Goal: Task Accomplishment & Management: Manage account settings

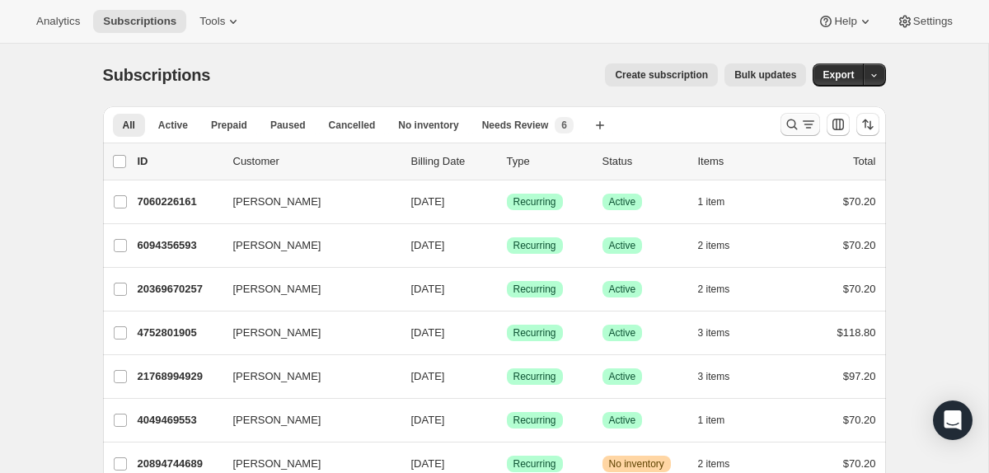
click at [807, 125] on icon "Search and filter results" at bounding box center [809, 124] width 16 height 16
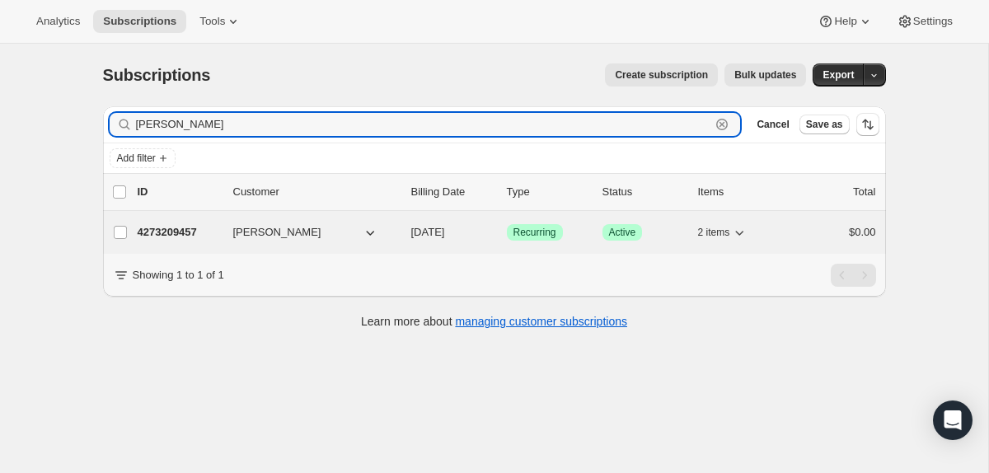
type input "[PERSON_NAME]"
click at [174, 233] on p "4273209457" at bounding box center [179, 232] width 82 height 16
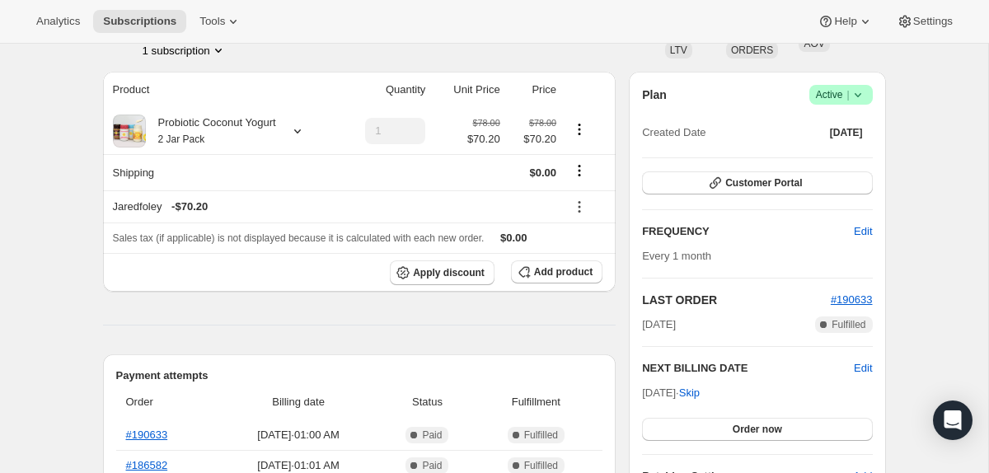
scroll to position [125, 0]
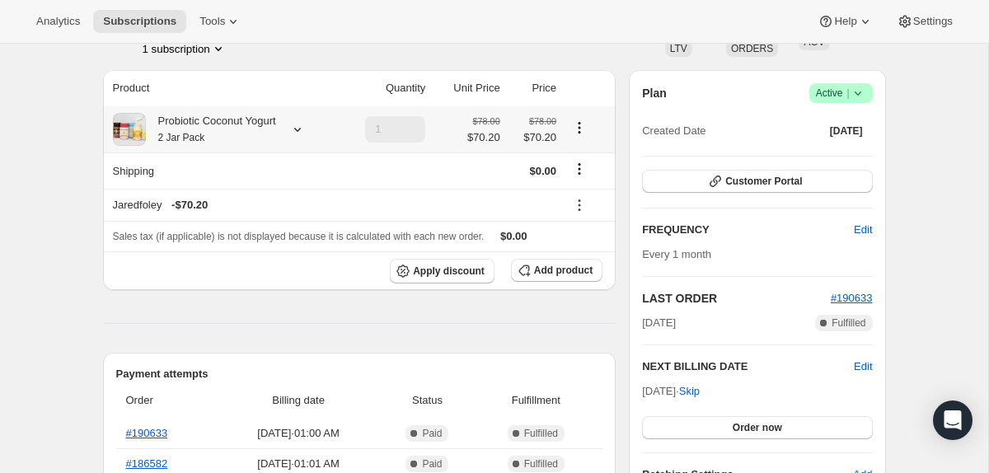
click at [301, 129] on icon at bounding box center [297, 130] width 7 height 4
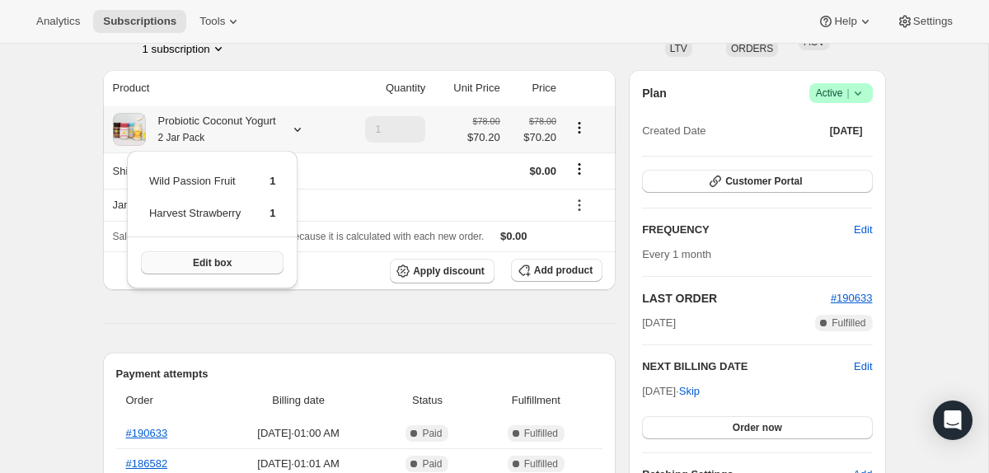
click at [263, 259] on button "Edit box" at bounding box center [212, 262] width 143 height 23
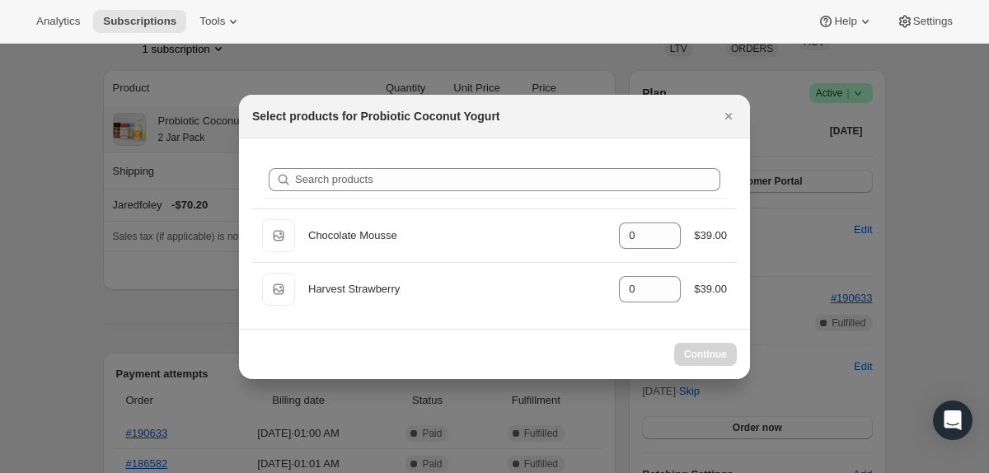
type input "1"
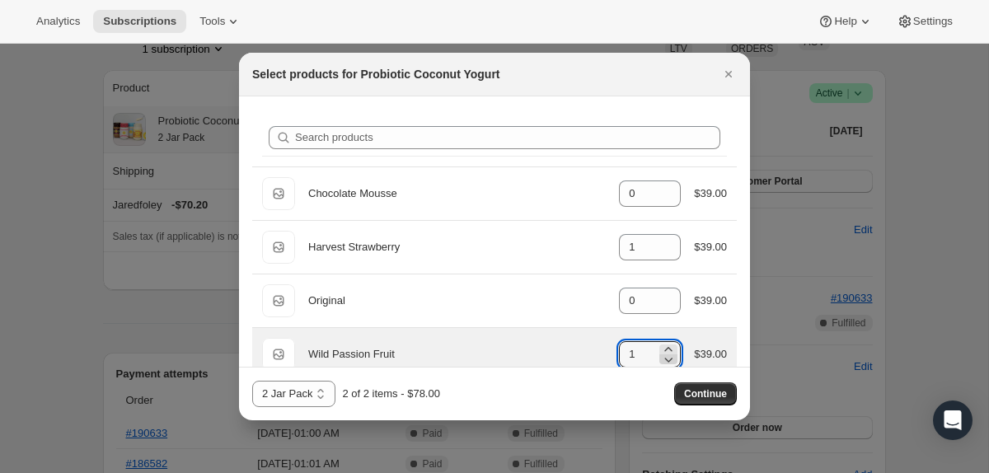
click at [663, 357] on icon ":re6:" at bounding box center [668, 359] width 16 height 16
type input "0"
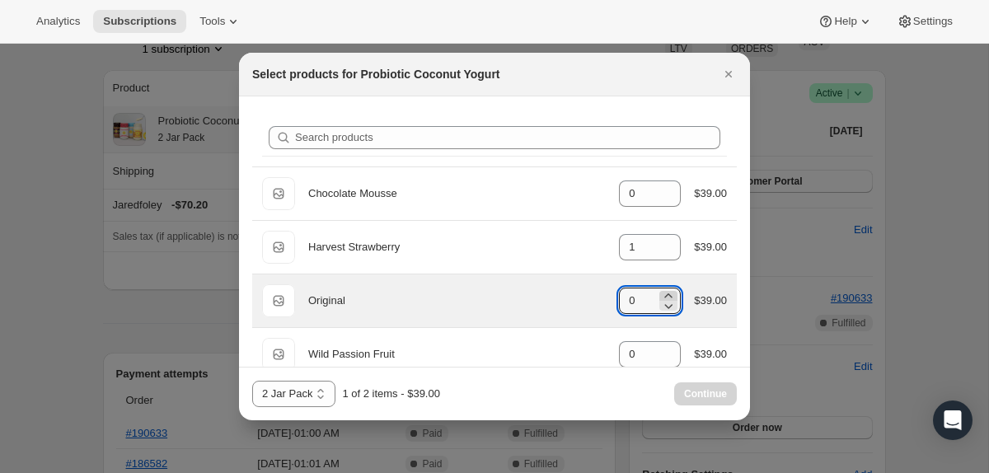
click at [668, 295] on icon ":re6:" at bounding box center [668, 296] width 16 height 16
type input "1"
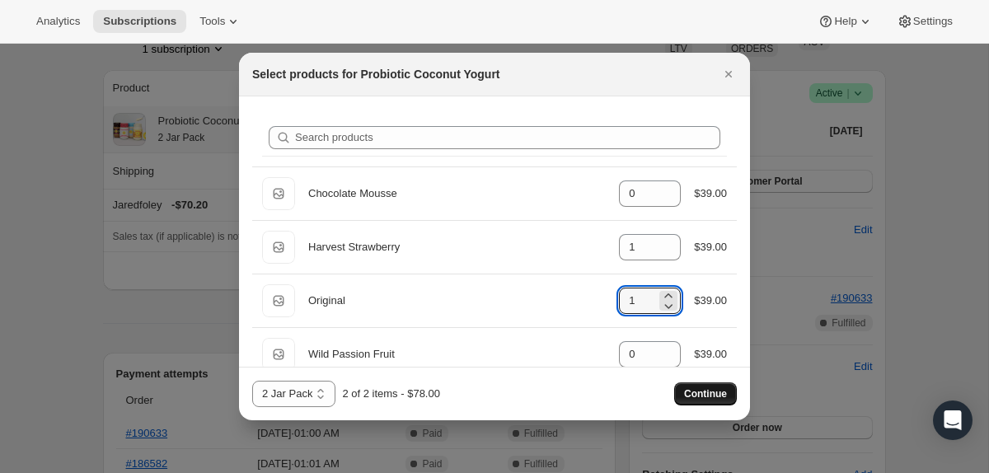
click at [707, 393] on span "Continue" at bounding box center [705, 394] width 43 height 13
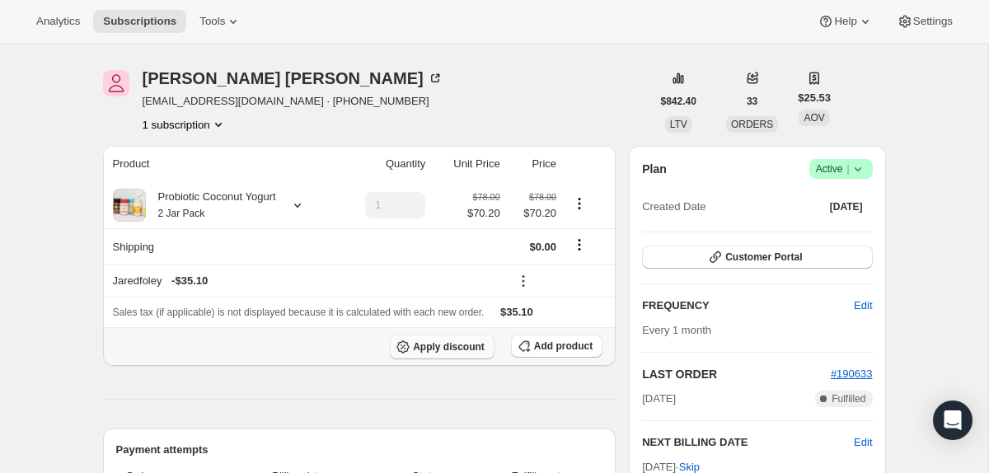
click at [449, 351] on span "Apply discount" at bounding box center [449, 347] width 72 height 13
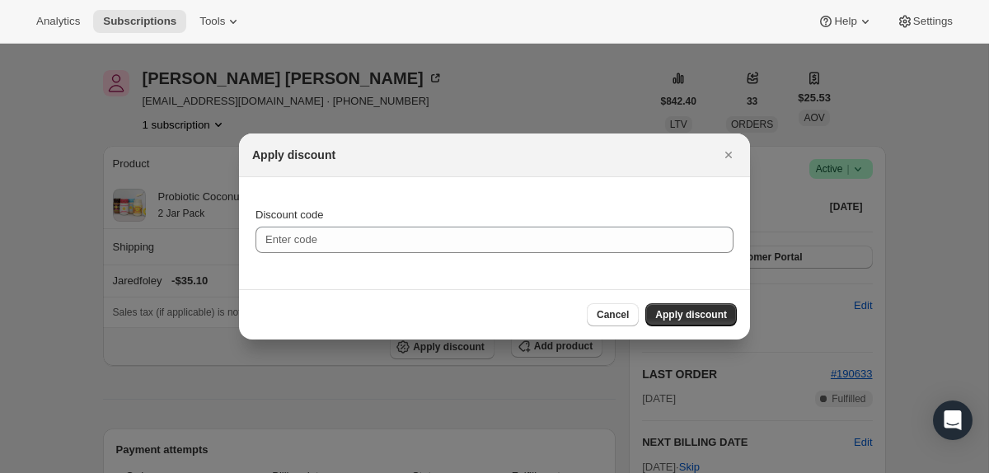
scroll to position [0, 0]
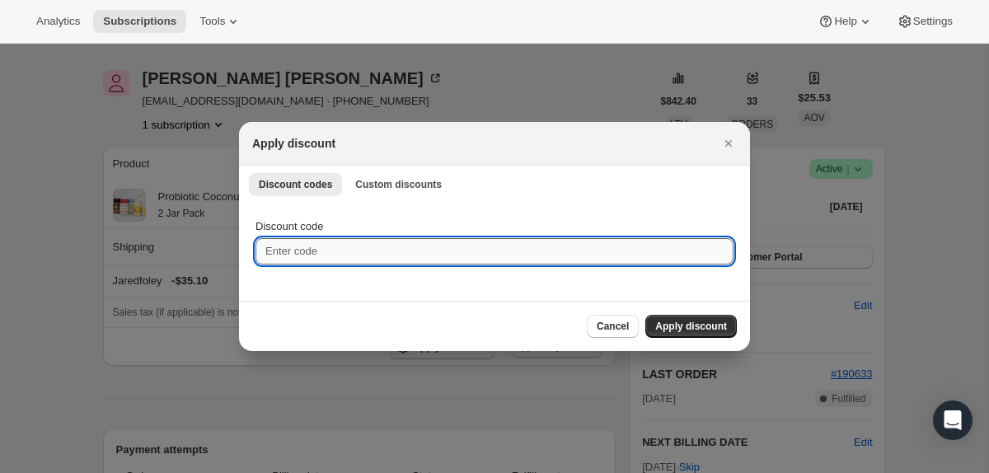
click at [372, 254] on input "Discount code" at bounding box center [495, 251] width 478 height 26
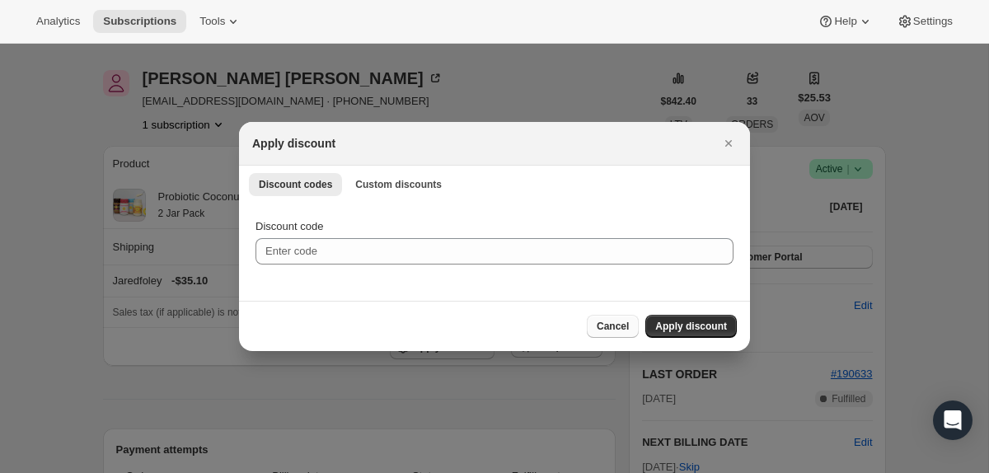
click at [632, 325] on button "Cancel" at bounding box center [613, 326] width 52 height 23
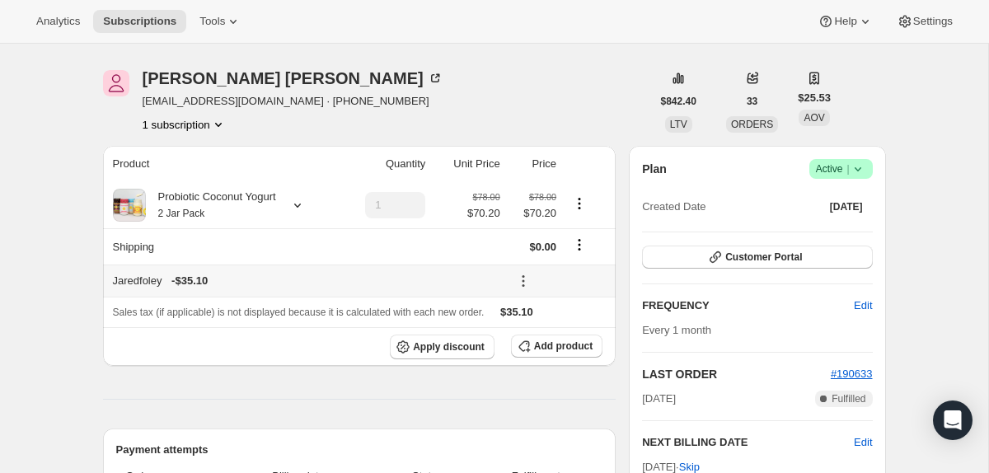
click at [524, 282] on icon at bounding box center [523, 281] width 2 height 2
click at [552, 345] on span "Remove" at bounding box center [558, 344] width 40 height 12
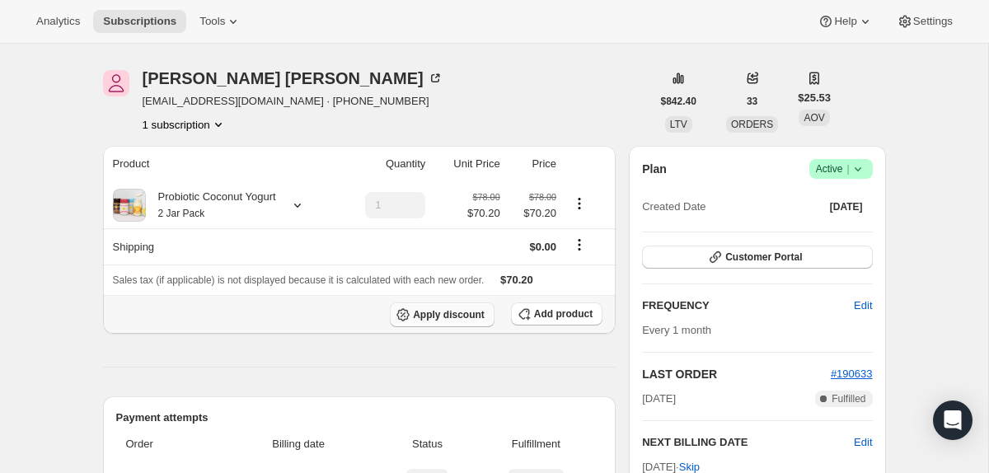
click at [439, 317] on span "Apply discount" at bounding box center [449, 314] width 72 height 13
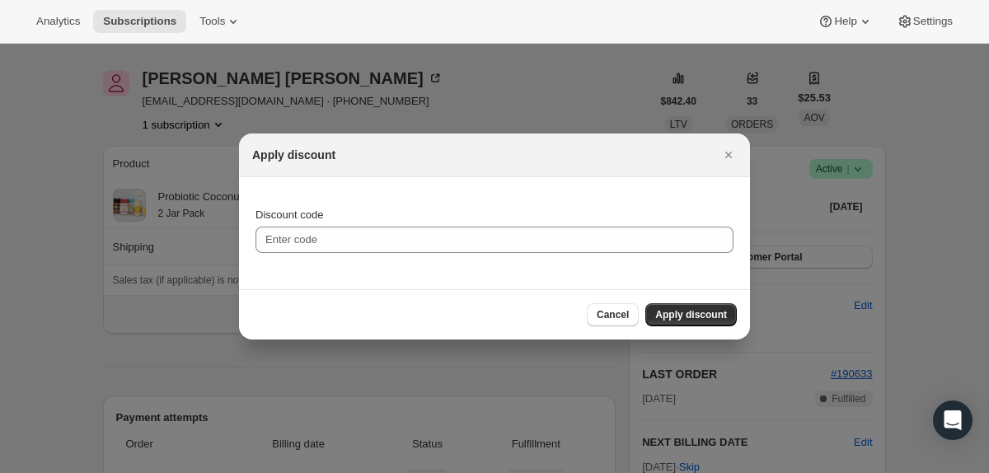
scroll to position [0, 0]
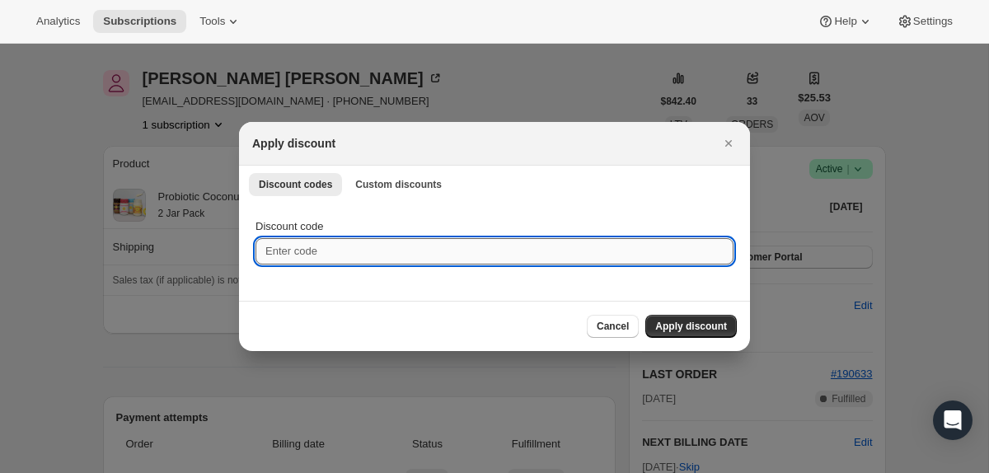
click at [522, 248] on input "Discount code" at bounding box center [495, 251] width 478 height 26
type input "Jaredfoley"
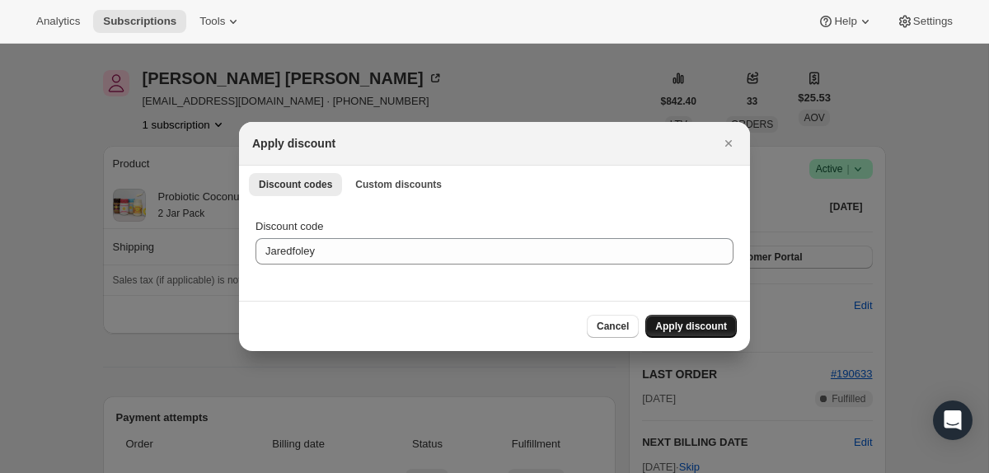
click at [707, 327] on span "Apply discount" at bounding box center [692, 326] width 72 height 13
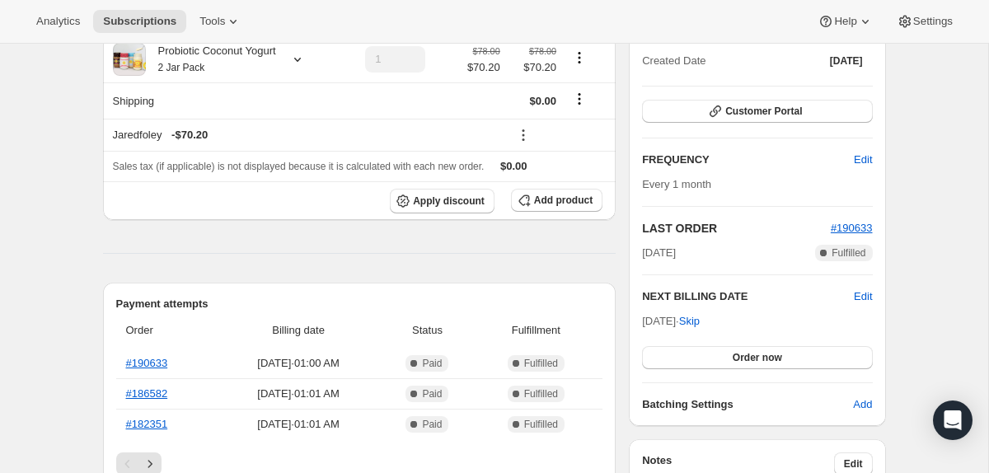
scroll to position [200, 0]
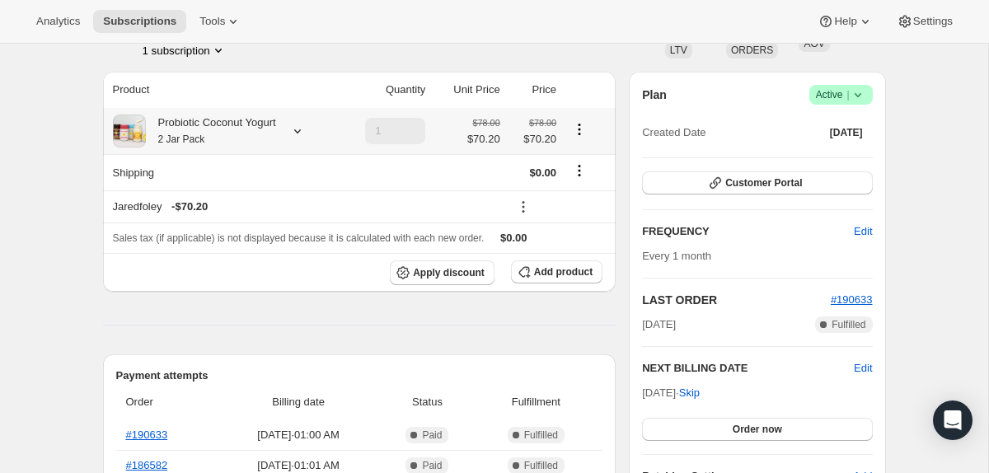
click at [301, 131] on icon at bounding box center [297, 131] width 7 height 4
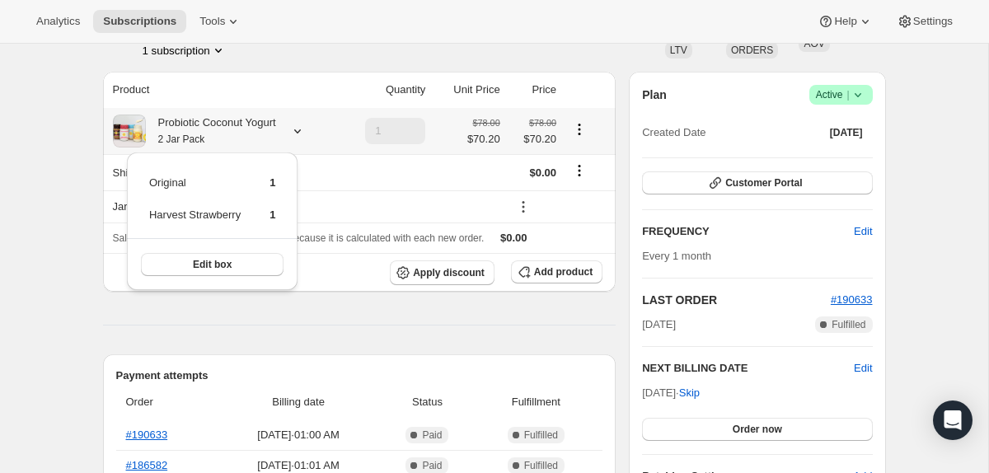
click at [306, 131] on icon at bounding box center [297, 131] width 16 height 16
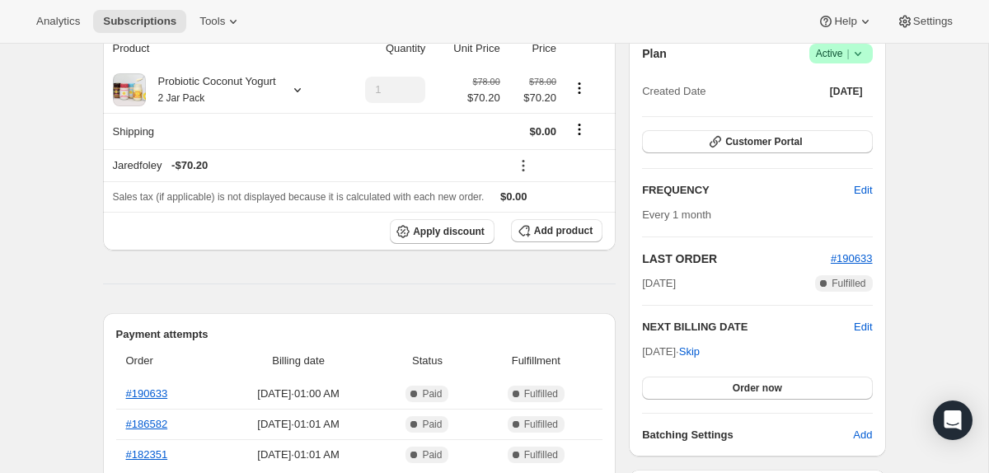
scroll to position [247, 0]
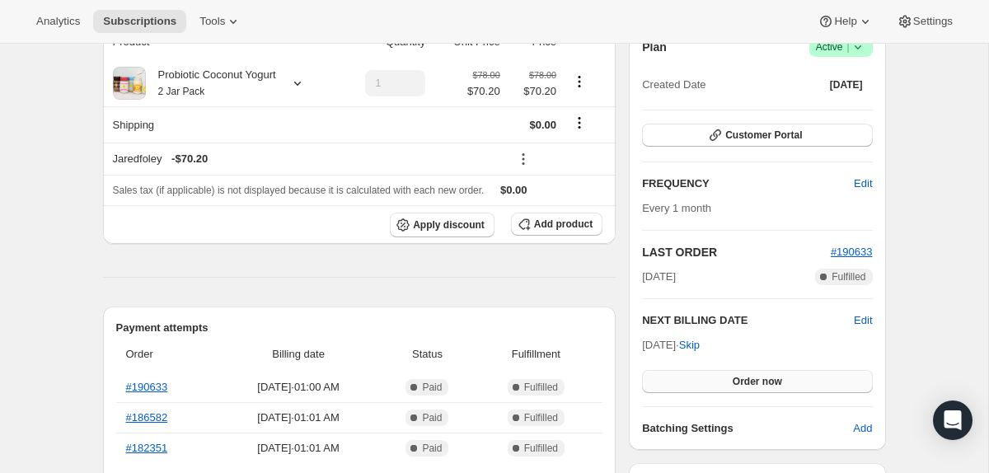
click at [798, 378] on button "Order now" at bounding box center [757, 381] width 230 height 23
click at [798, 378] on button "Click to confirm" at bounding box center [757, 381] width 230 height 23
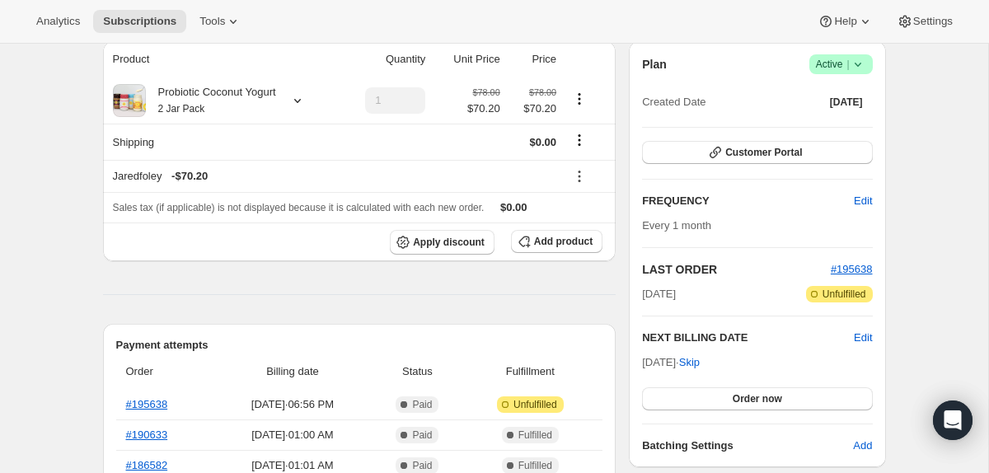
scroll to position [190, 0]
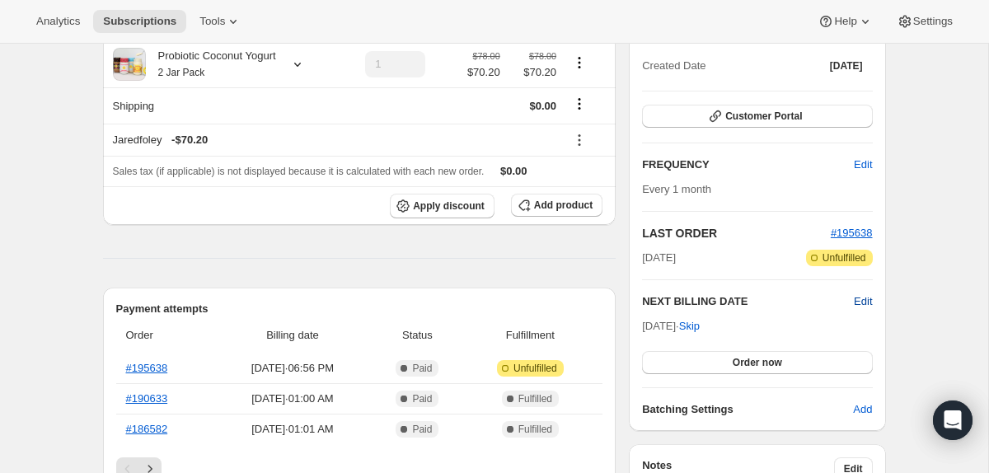
click at [864, 302] on span "Edit" at bounding box center [863, 302] width 18 height 16
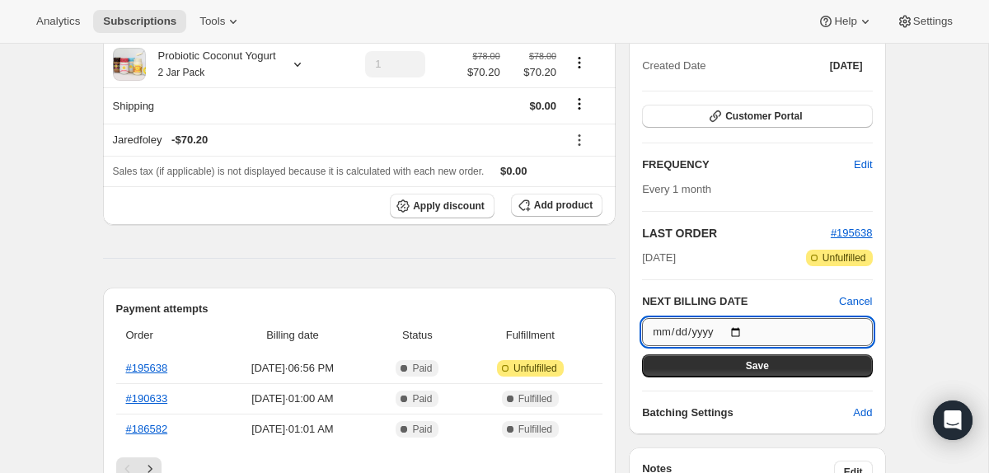
click at [778, 338] on input "2025-10-30" at bounding box center [757, 332] width 230 height 28
type input "2025-11-01"
click at [809, 365] on button "Save" at bounding box center [757, 366] width 230 height 23
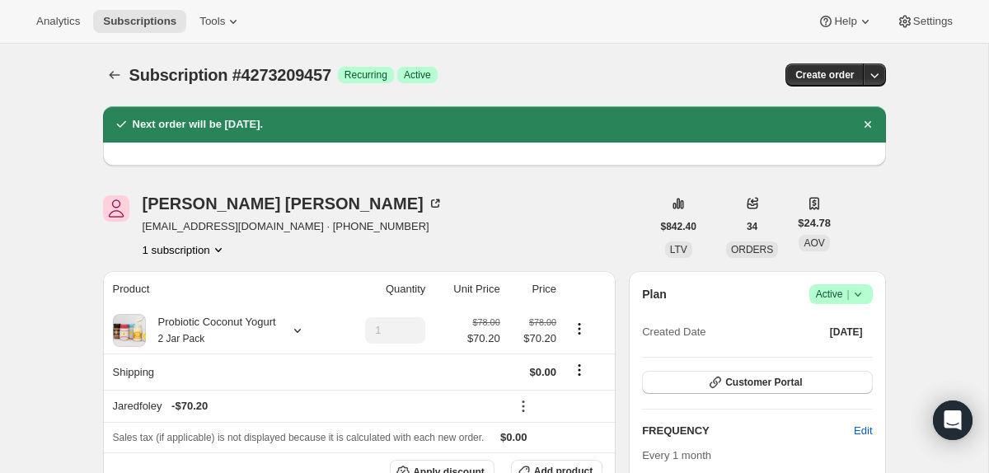
scroll to position [0, 0]
